Goal: Task Accomplishment & Management: Use online tool/utility

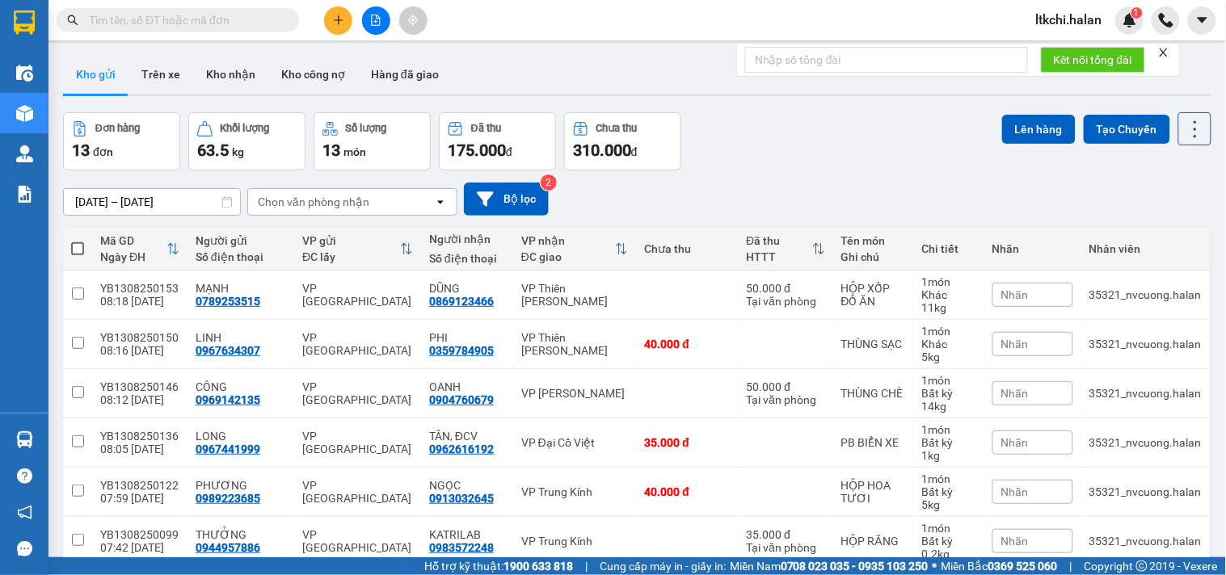
click at [262, 19] on input "text" at bounding box center [184, 20] width 191 height 18
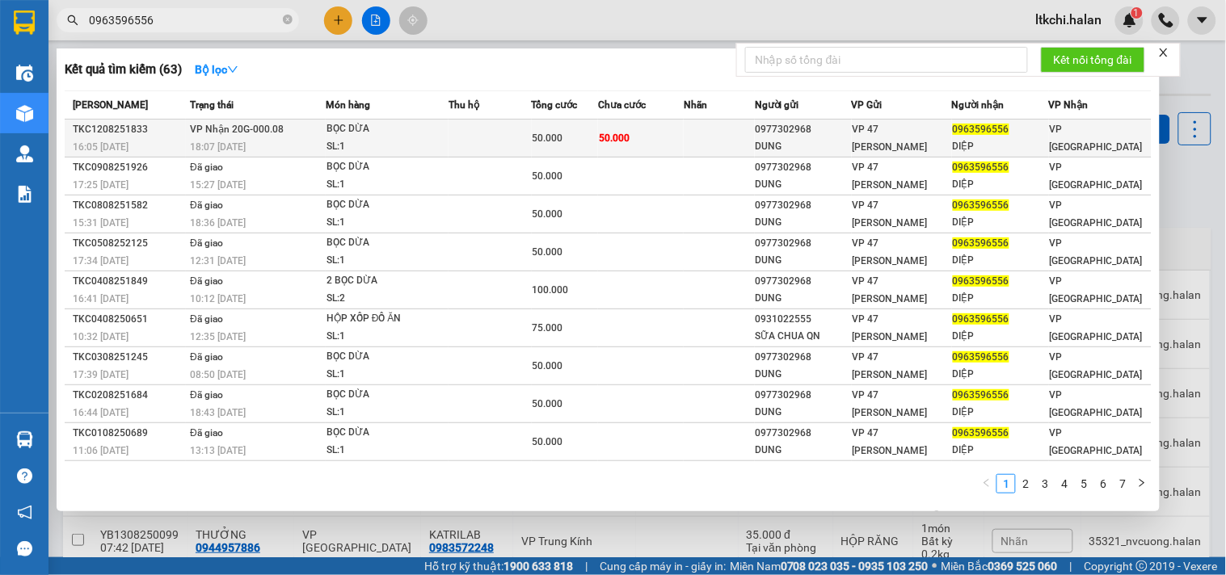
type input "0963596556"
click at [611, 149] on td "50.000" at bounding box center [641, 139] width 86 height 38
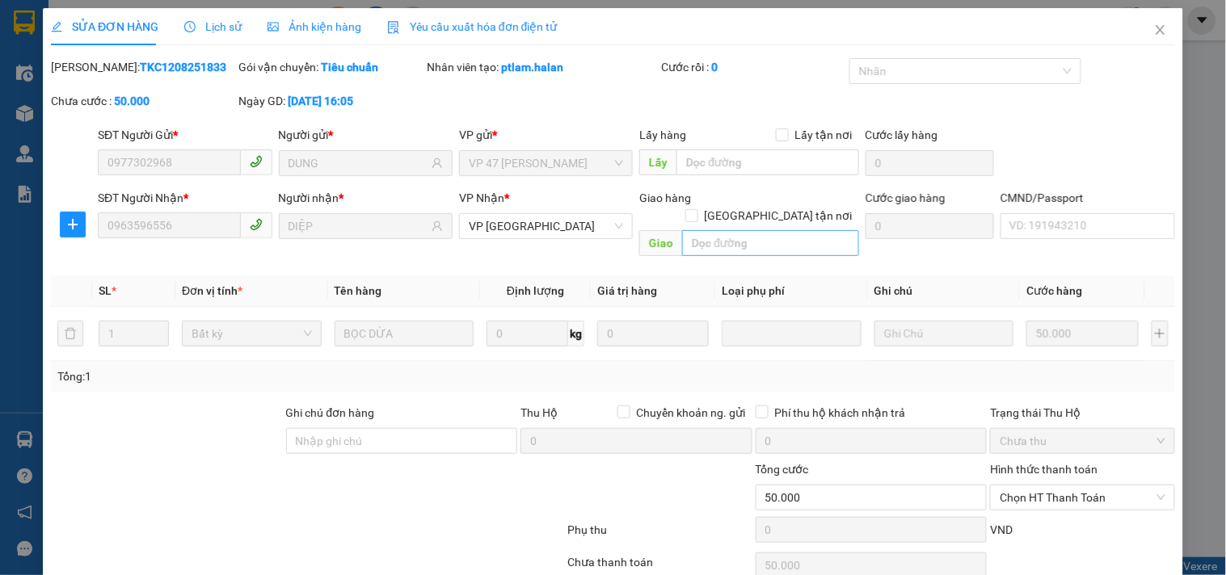
type input "0977302968"
type input "DUNG"
type input "0963596556"
type input "DIỆP"
type input "50.000"
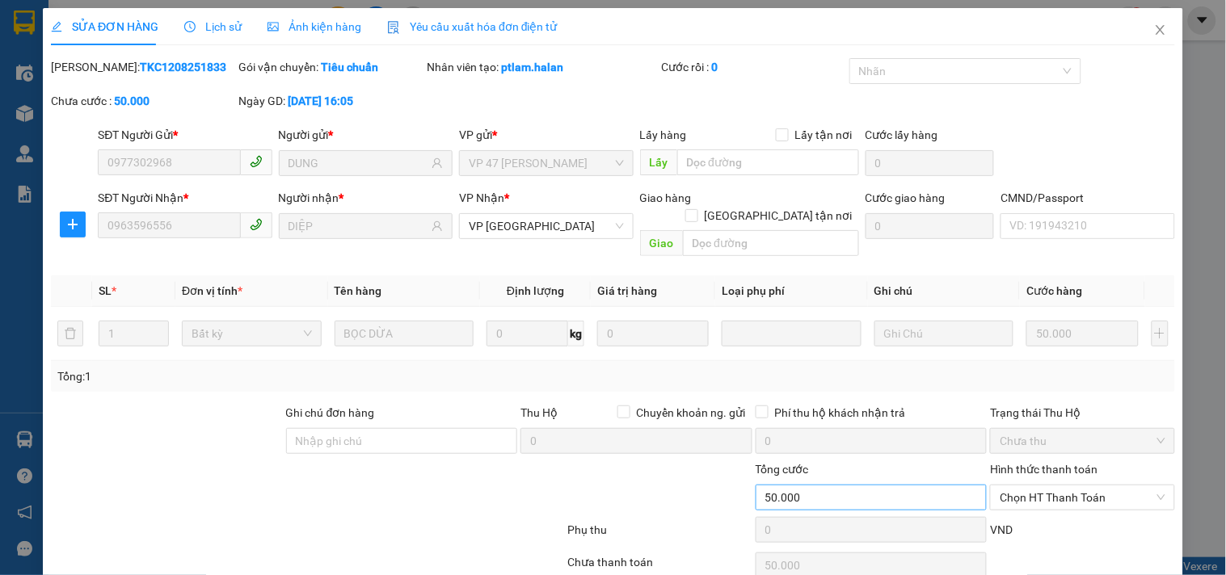
scroll to position [58, 0]
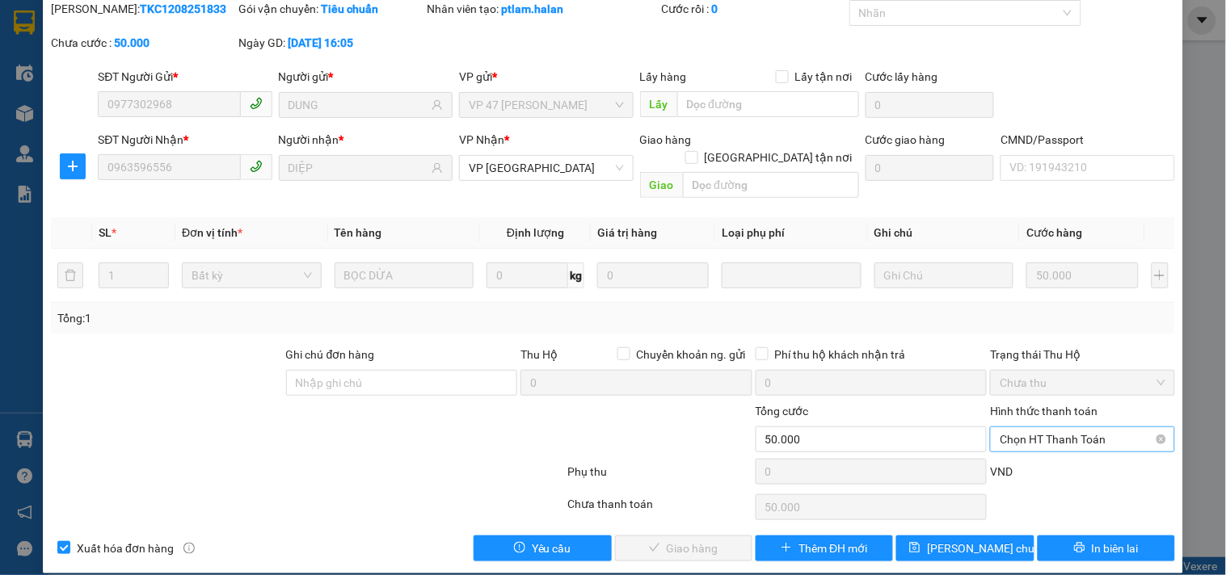
click at [1033, 427] on span "Chọn HT Thanh Toán" at bounding box center [1081, 439] width 165 height 24
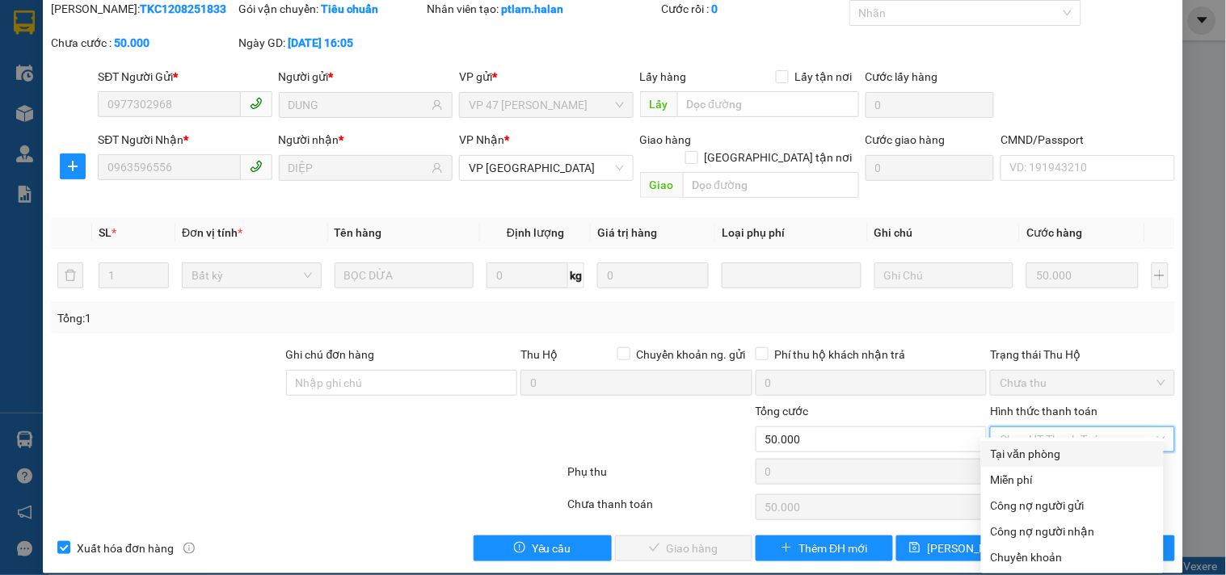
click at [1041, 448] on div "Tại văn phòng" at bounding box center [1072, 454] width 163 height 18
type input "0"
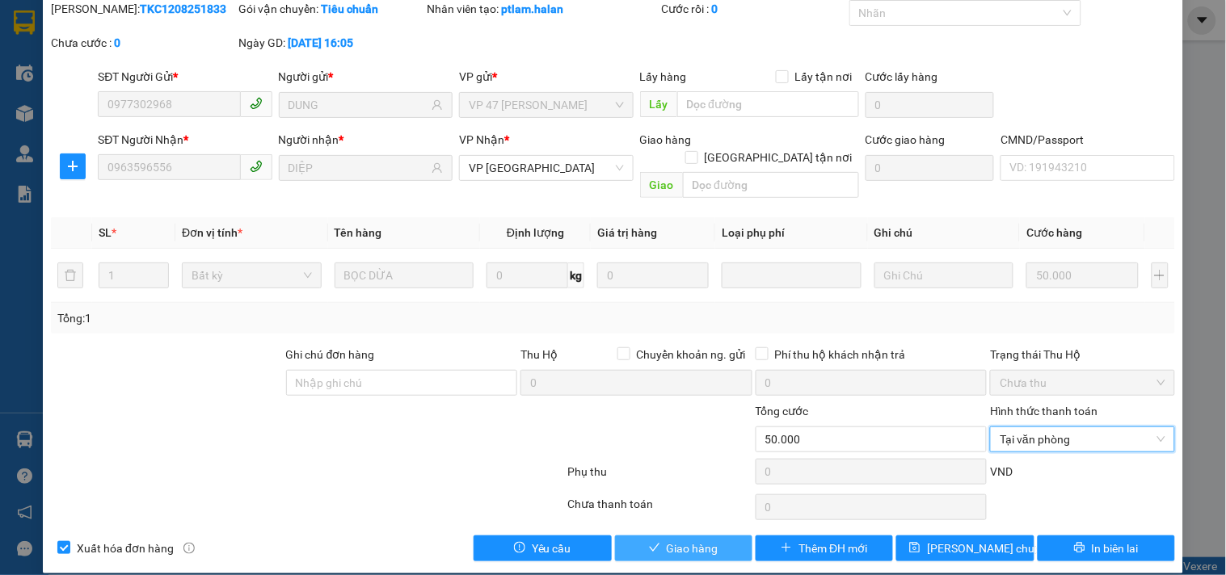
click at [709, 540] on span "Giao hàng" at bounding box center [693, 549] width 52 height 18
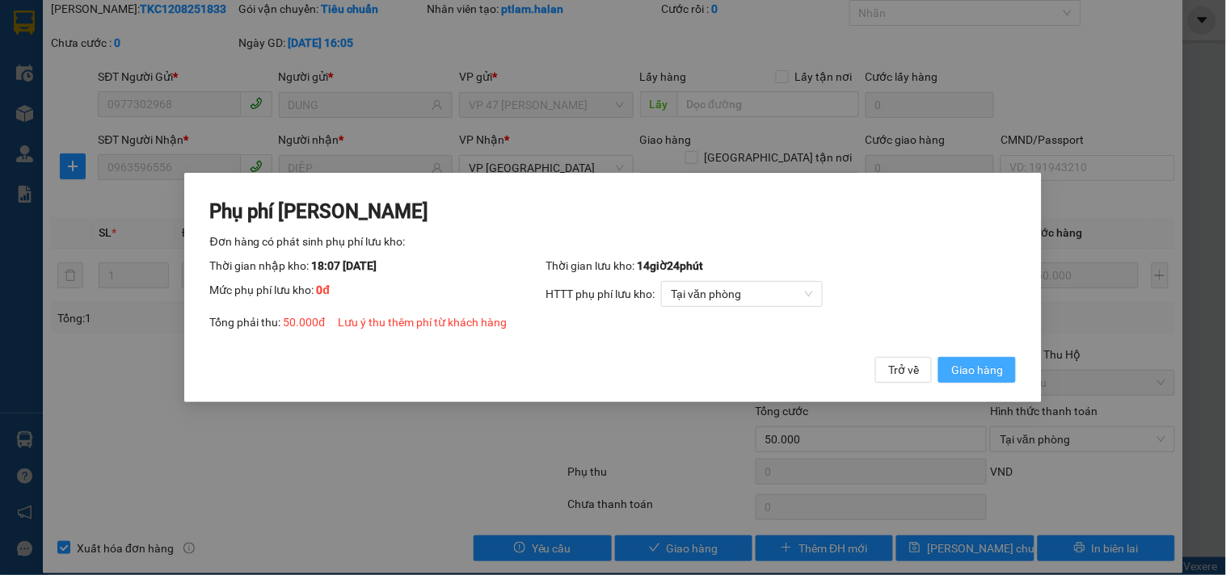
click at [986, 374] on span "Giao hàng" at bounding box center [977, 370] width 52 height 18
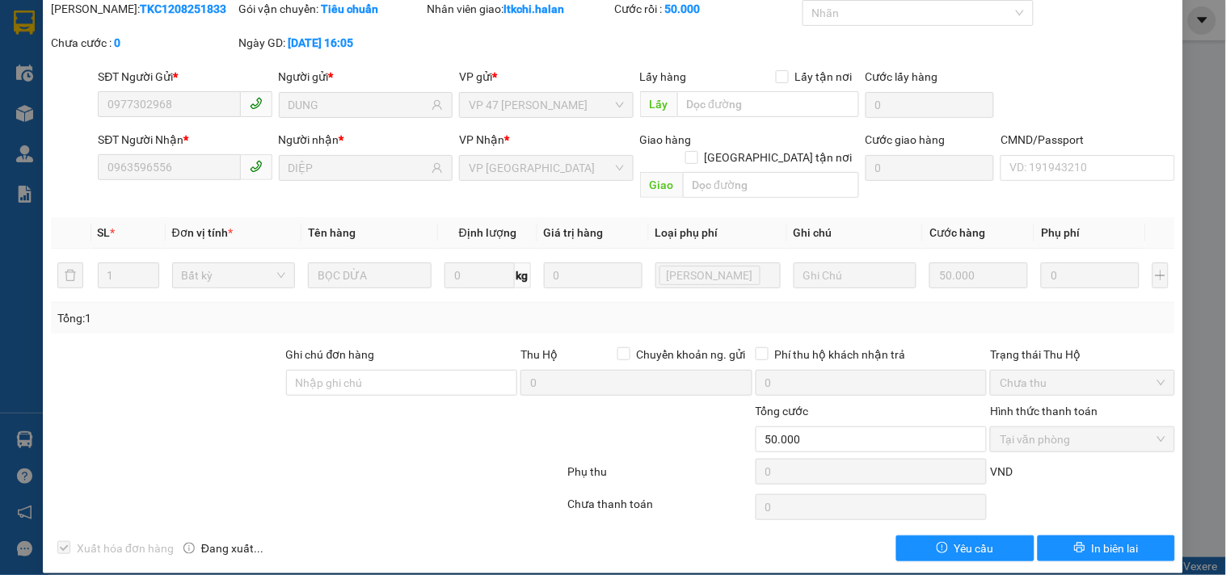
scroll to position [0, 0]
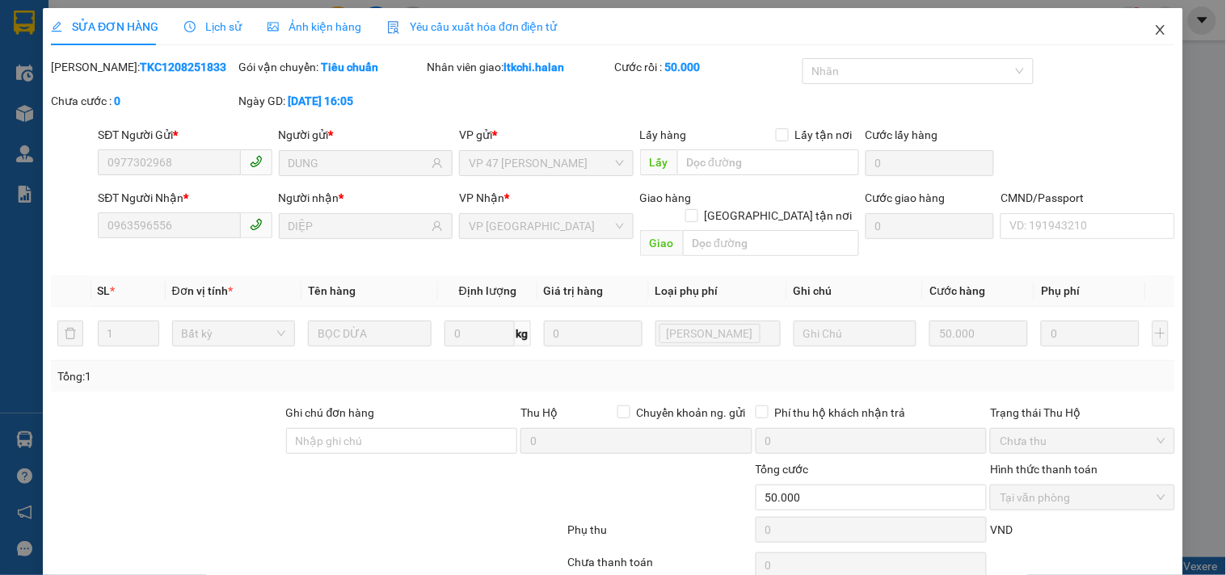
click at [1155, 28] on icon "close" at bounding box center [1159, 30] width 9 height 10
